Goal: Task Accomplishment & Management: Complete application form

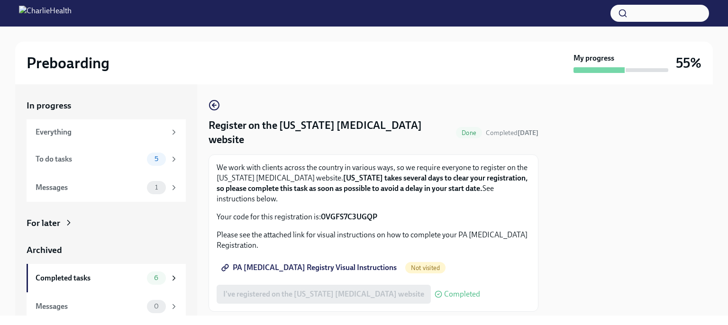
click at [310, 263] on span "PA [MEDICAL_DATA] Registry Visual Instructions" at bounding box center [309, 267] width 173 height 9
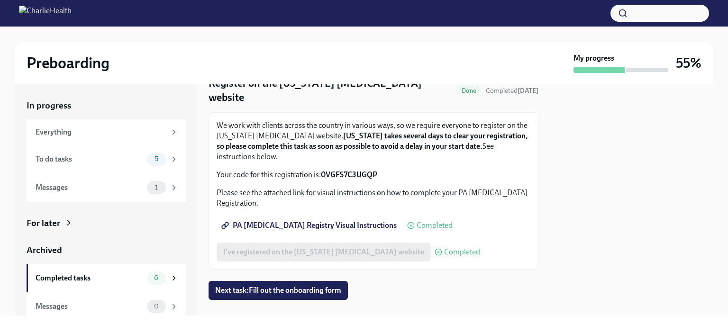
scroll to position [23, 0]
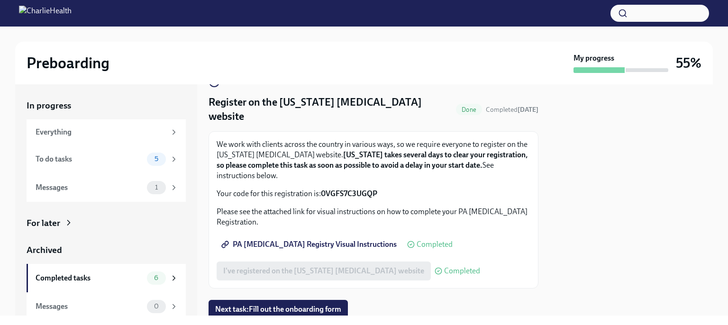
click at [346, 189] on strong "0VGFS7C3UGQP" at bounding box center [349, 193] width 56 height 9
click at [329, 240] on span "PA [MEDICAL_DATA] Registry Visual Instructions" at bounding box center [309, 244] width 173 height 9
copy strong "0VGFS7C3UGQP"
click at [347, 189] on strong "0VGFS7C3UGQP" at bounding box center [349, 193] width 56 height 9
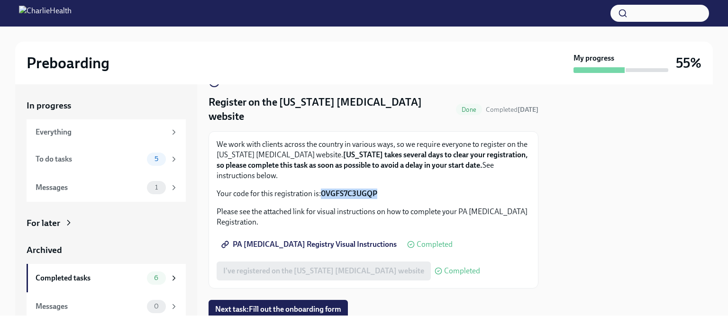
click at [347, 189] on strong "0VGFS7C3UGQP" at bounding box center [349, 193] width 56 height 9
copy strong "0VGFS7C3UGQP"
click at [129, 158] on div "To do tasks" at bounding box center [90, 159] width 108 height 10
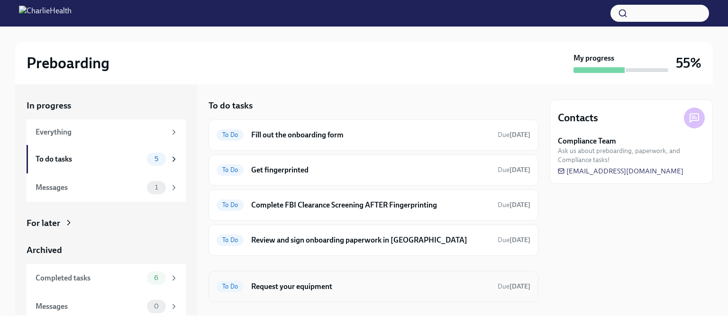
click at [341, 286] on h6 "Request your equipment" at bounding box center [370, 286] width 239 height 10
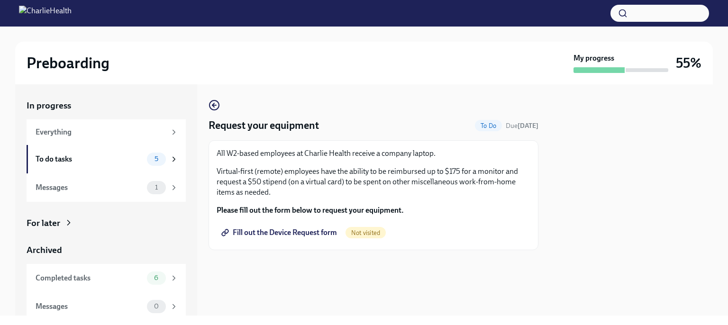
click at [369, 235] on span "Not visited" at bounding box center [365, 232] width 40 height 7
click at [315, 191] on p "Virtual-first (remote) employees have the ability to be reimbursed up to $175 f…" at bounding box center [374, 181] width 314 height 31
click at [281, 235] on span "Fill out the Device Request form" at bounding box center [280, 232] width 114 height 9
click at [147, 154] on div "4" at bounding box center [156, 159] width 19 height 13
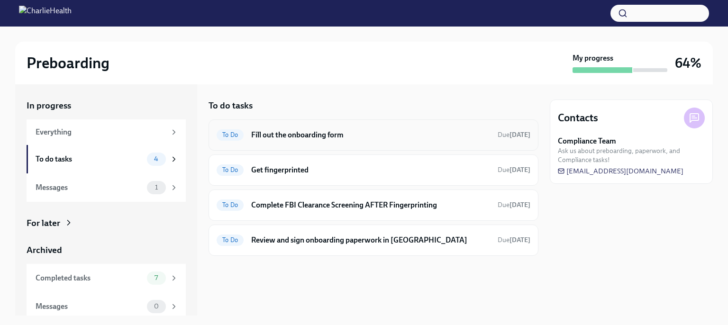
click at [434, 145] on div "To Do Fill out the onboarding form Due [DATE]" at bounding box center [373, 134] width 330 height 31
click at [223, 133] on span "To Do" at bounding box center [230, 134] width 27 height 7
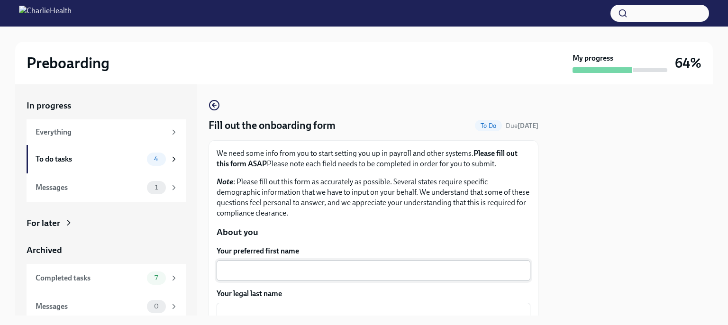
click at [326, 262] on div "x ​" at bounding box center [374, 270] width 314 height 21
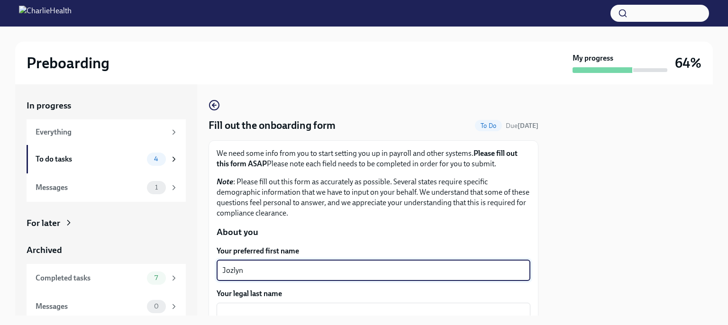
type textarea "Jozlyn"
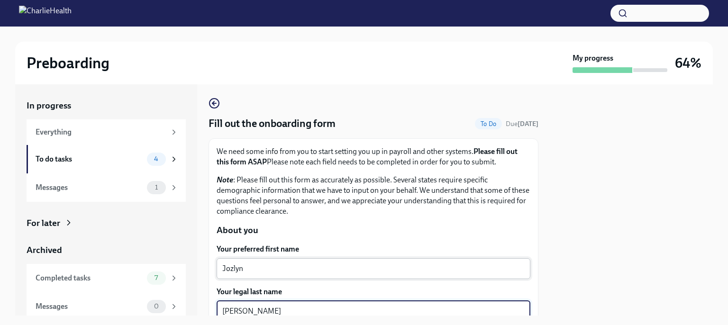
type textarea "[PERSON_NAME]"
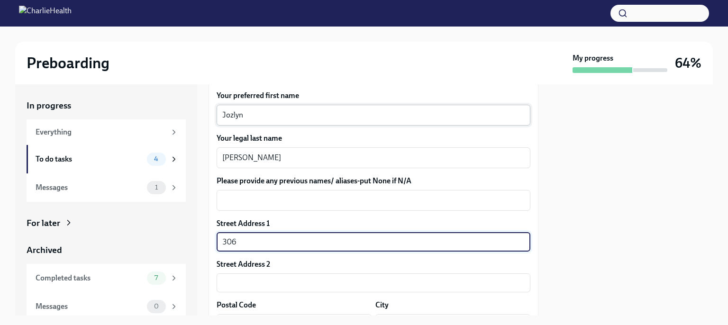
type input "[STREET_ADDRESS][PERSON_NAME]"
type input "49017"
type input "[GEOGRAPHIC_DATA]"
type input "MI"
type input "US"
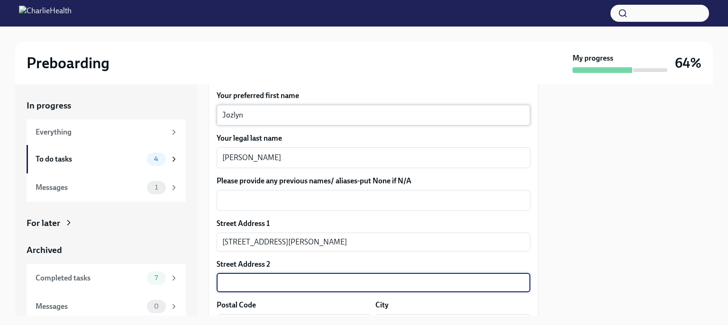
scroll to position [172, 0]
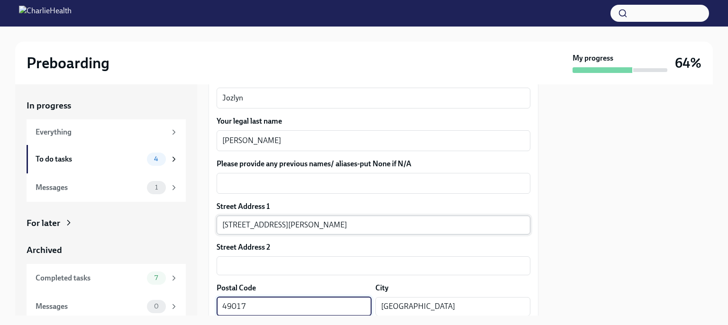
click at [260, 222] on input "[STREET_ADDRESS][PERSON_NAME]" at bounding box center [374, 225] width 314 height 19
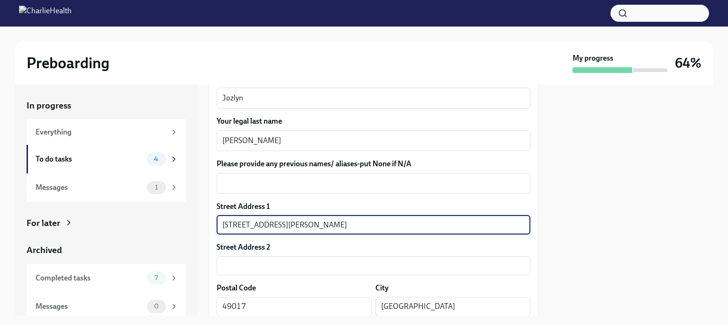
click at [267, 220] on input "[STREET_ADDRESS][PERSON_NAME]" at bounding box center [374, 225] width 314 height 19
type input "[STREET_ADDRESS][PERSON_NAME]"
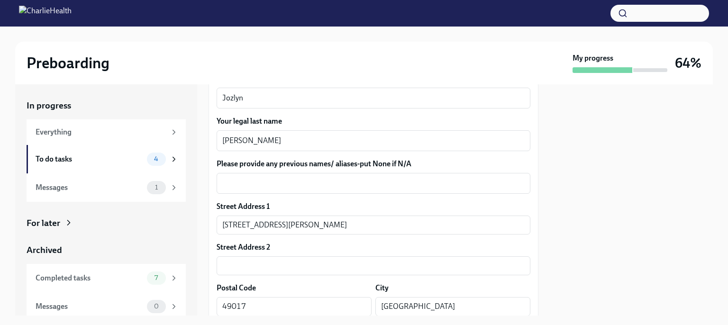
click at [330, 214] on div "Street Address [STREET_ADDRESS][GEOGRAPHIC_DATA][PERSON_NAME]" at bounding box center [374, 217] width 314 height 33
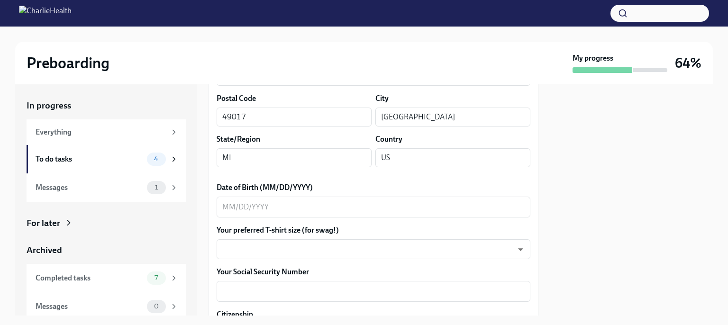
scroll to position [381, 0]
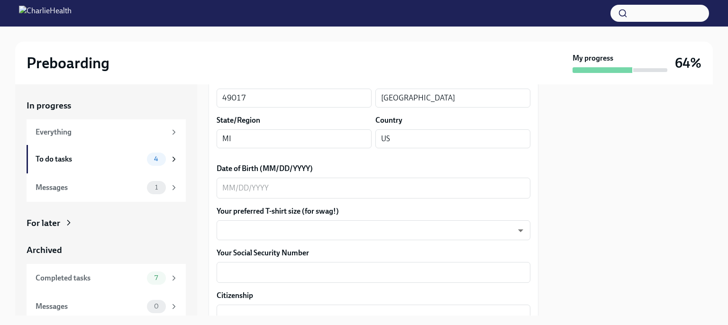
click at [293, 175] on div "Date of Birth (MM/DD/YYYY) x ​" at bounding box center [374, 180] width 314 height 35
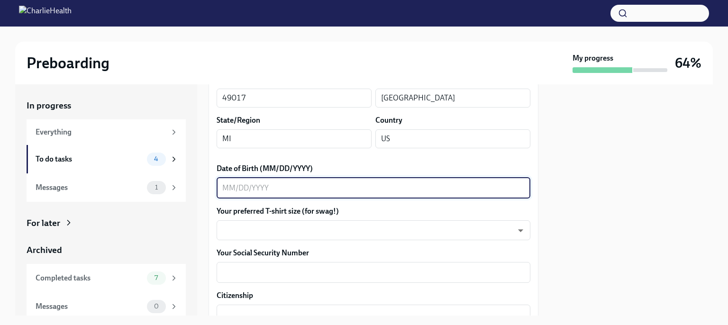
click at [293, 185] on textarea "Date of Birth (MM/DD/YYYY)" at bounding box center [373, 187] width 302 height 11
type textarea "[DATE]"
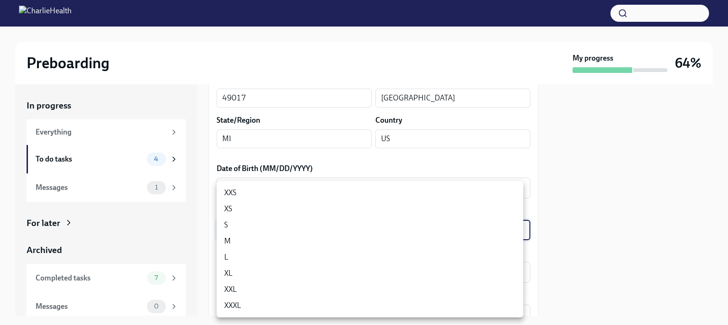
click at [287, 234] on li "M" at bounding box center [370, 241] width 307 height 16
type input "wd3N6mQyWZ"
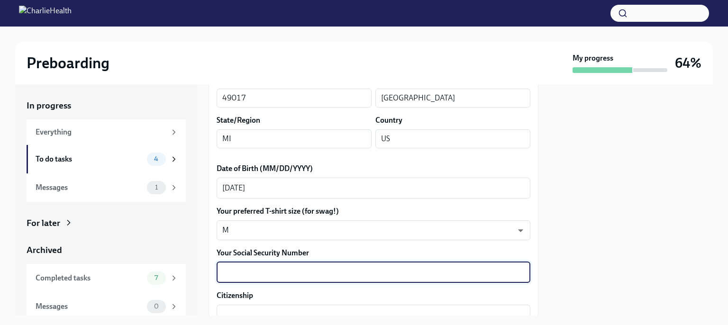
click at [285, 276] on textarea "Your Social Security Number" at bounding box center [373, 272] width 302 height 11
type textarea "372-21-8119"
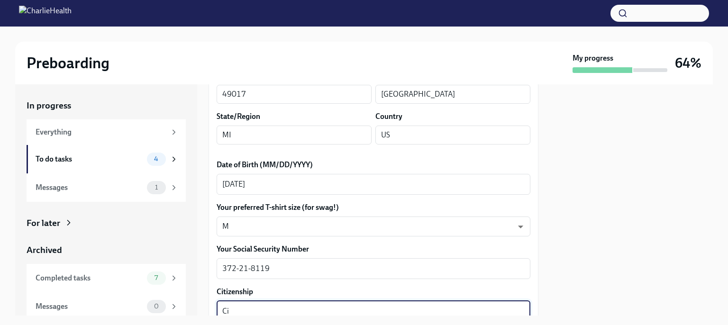
type textarea "C"
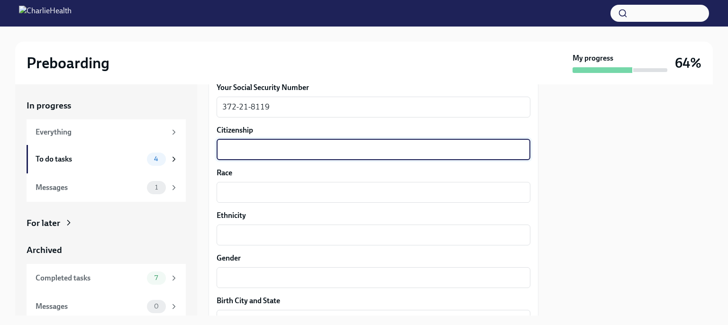
scroll to position [553, 0]
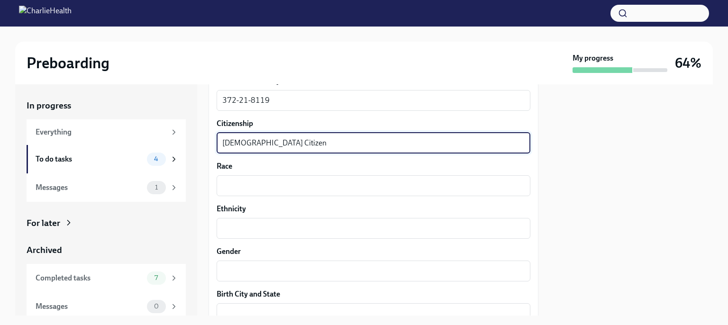
type textarea "[DEMOGRAPHIC_DATA] Citizen"
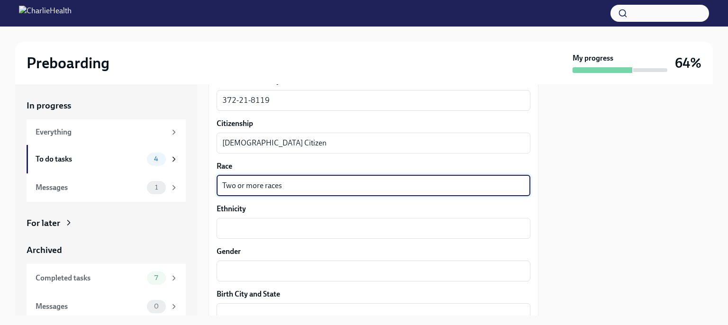
type textarea "Two or more races"
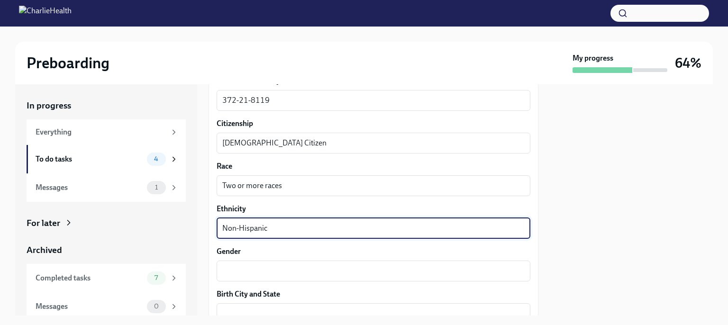
type textarea "Non-Hispanic"
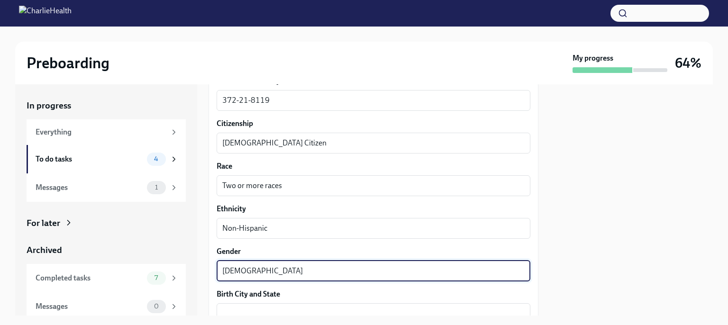
type textarea "[DEMOGRAPHIC_DATA]"
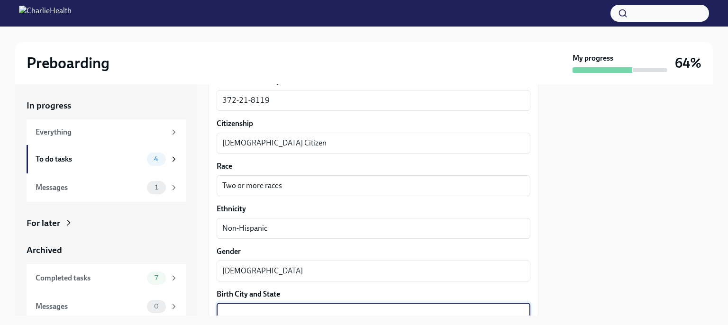
scroll to position [555, 0]
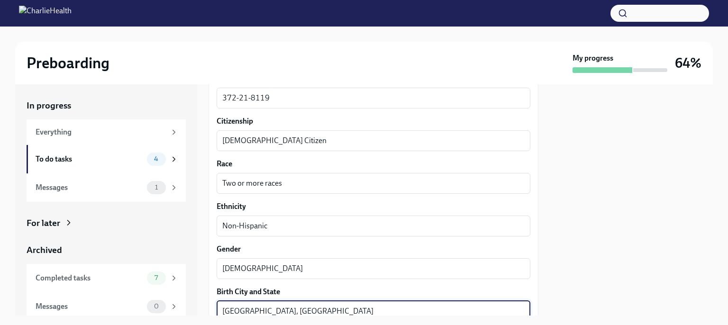
type textarea "[GEOGRAPHIC_DATA], [GEOGRAPHIC_DATA]"
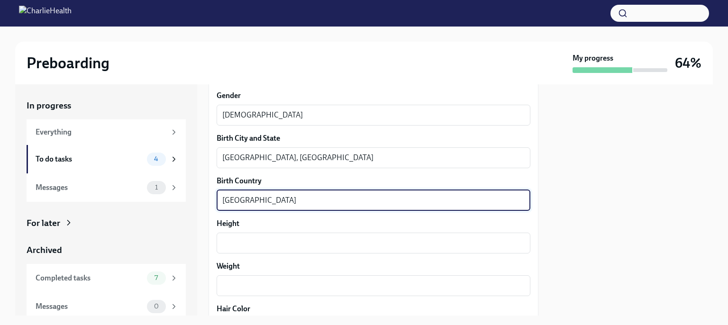
type textarea "[GEOGRAPHIC_DATA]"
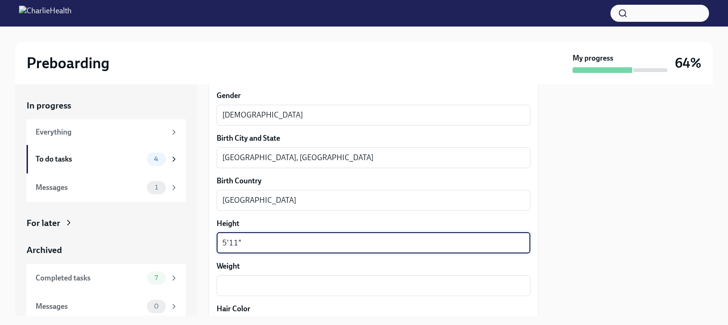
type textarea "5'11""
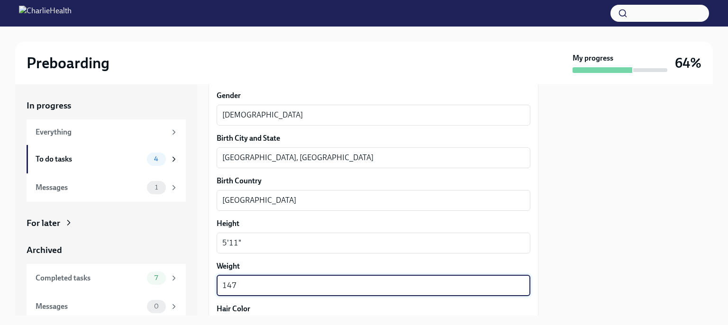
type textarea "147"
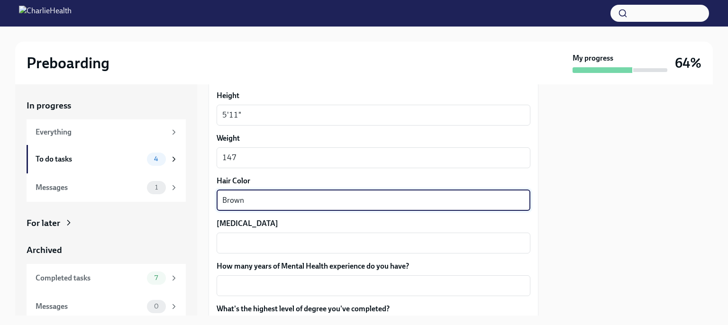
type textarea "Brown"
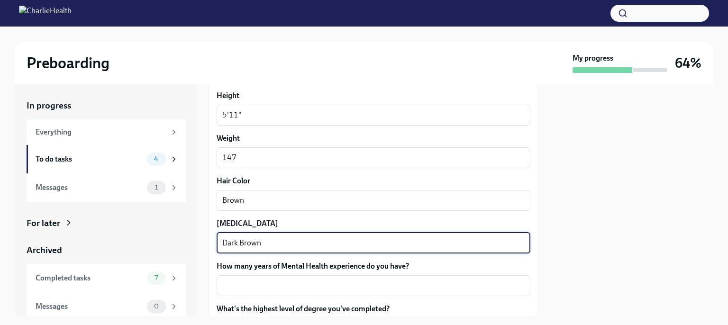
type textarea "Dark Brown"
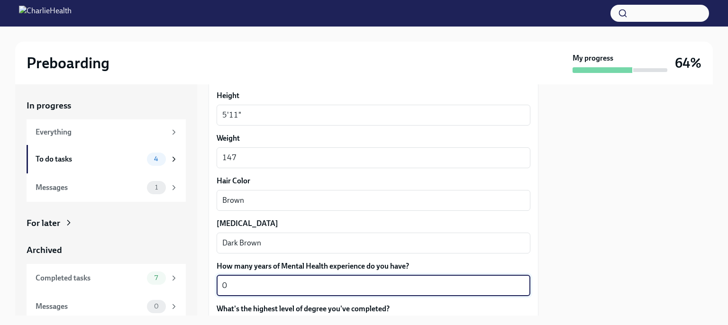
type textarea "0"
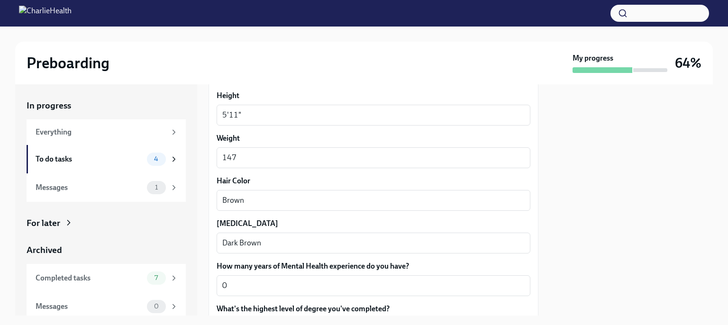
scroll to position [953, 0]
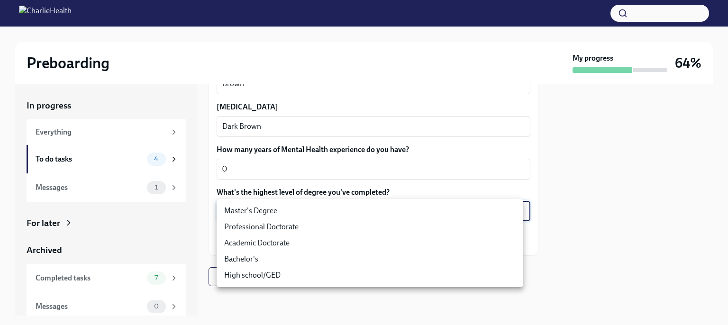
click at [254, 281] on li "High school/GED" at bounding box center [370, 275] width 307 height 16
type input "30XAMbLYA"
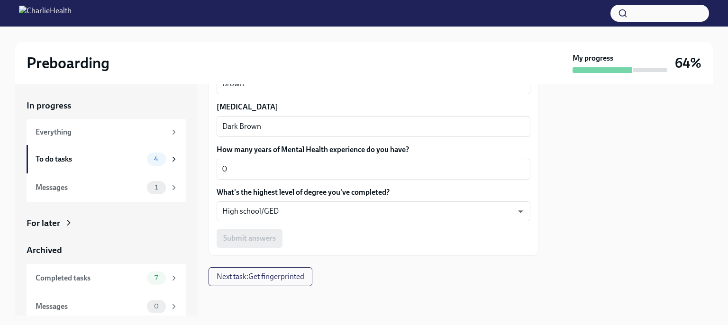
drag, startPoint x: 332, startPoint y: 256, endPoint x: 339, endPoint y: 254, distance: 7.9
click at [255, 245] on div "Submit answers" at bounding box center [374, 238] width 314 height 19
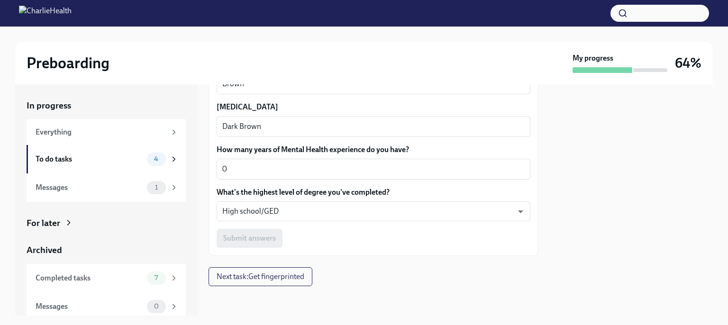
click at [255, 245] on div "Submit answers" at bounding box center [374, 238] width 314 height 19
click at [271, 283] on button "Next task : Get fingerprinted" at bounding box center [260, 276] width 104 height 19
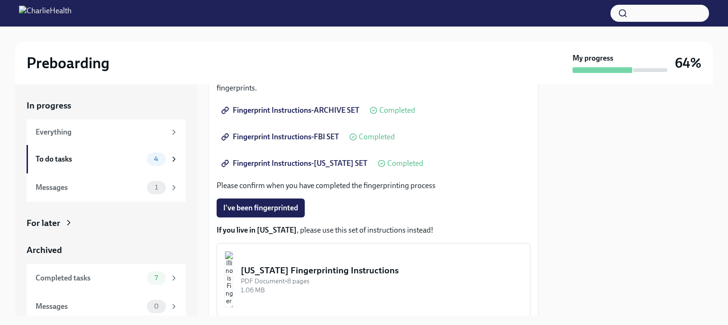
scroll to position [250, 0]
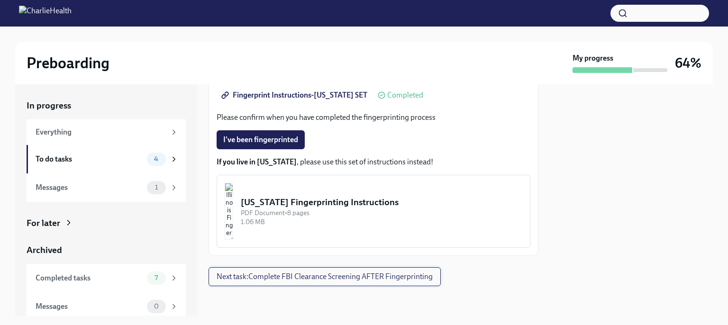
click at [361, 282] on button "Next task : Complete FBI Clearance Screening AFTER Fingerprinting" at bounding box center [324, 276] width 232 height 19
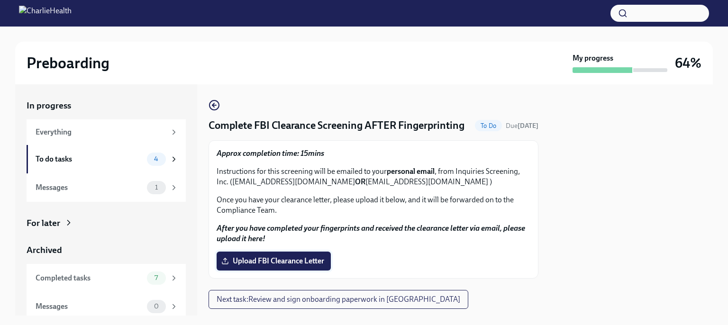
click at [311, 262] on span "Upload FBI Clearance Letter" at bounding box center [273, 260] width 101 height 9
click at [0, 0] on input "Upload FBI Clearance Letter" at bounding box center [0, 0] width 0 height 0
